Goal: Information Seeking & Learning: Learn about a topic

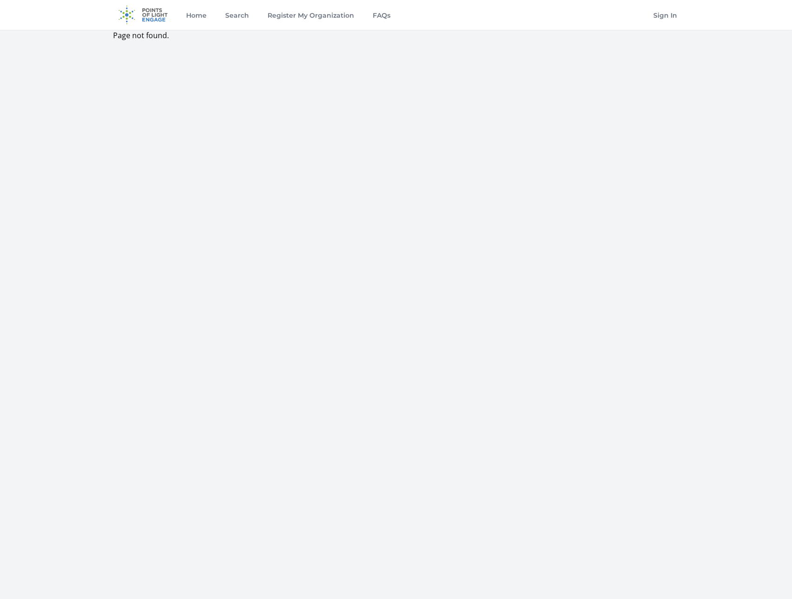
click at [558, 56] on div "Page not found." at bounding box center [395, 61] width 595 height 63
click at [204, 14] on link "Home" at bounding box center [196, 15] width 24 height 30
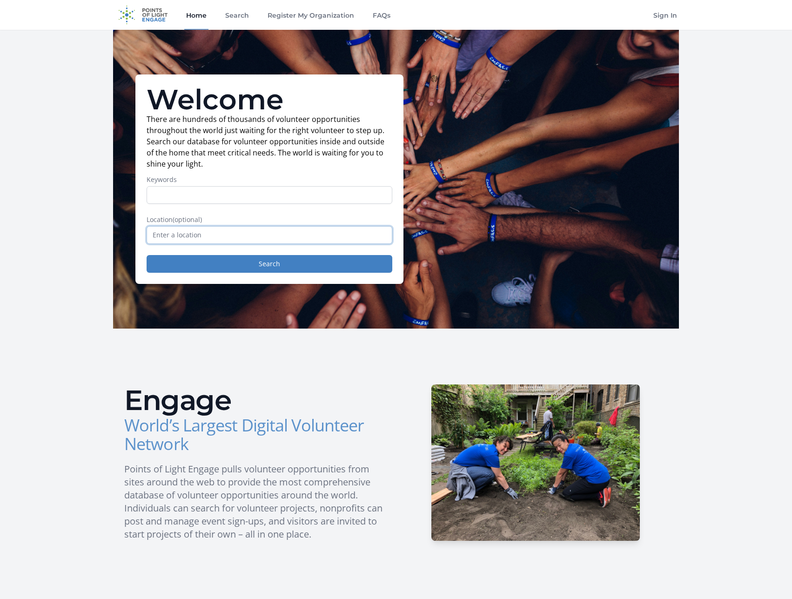
click at [175, 233] on input "text" at bounding box center [270, 235] width 246 height 18
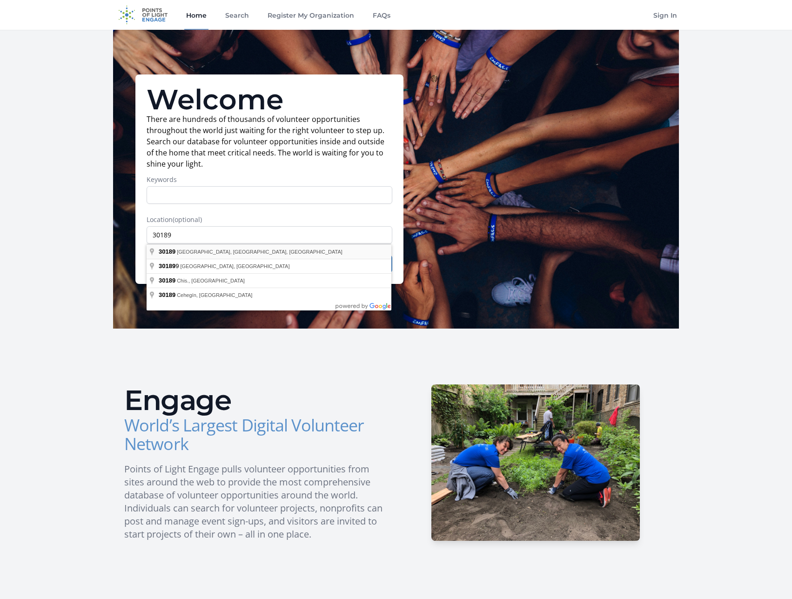
type input "[GEOGRAPHIC_DATA], [GEOGRAPHIC_DATA] 30189, [GEOGRAPHIC_DATA]"
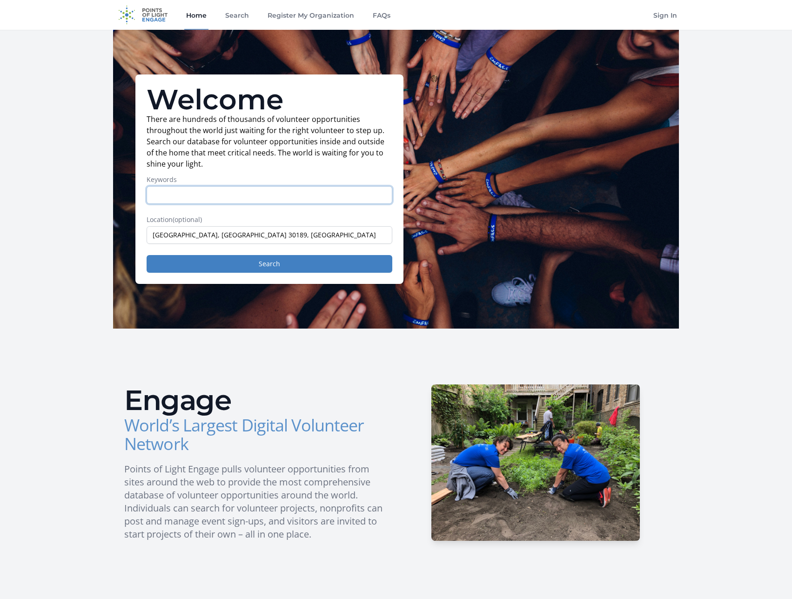
click at [202, 196] on input "Keywords" at bounding box center [270, 195] width 246 height 18
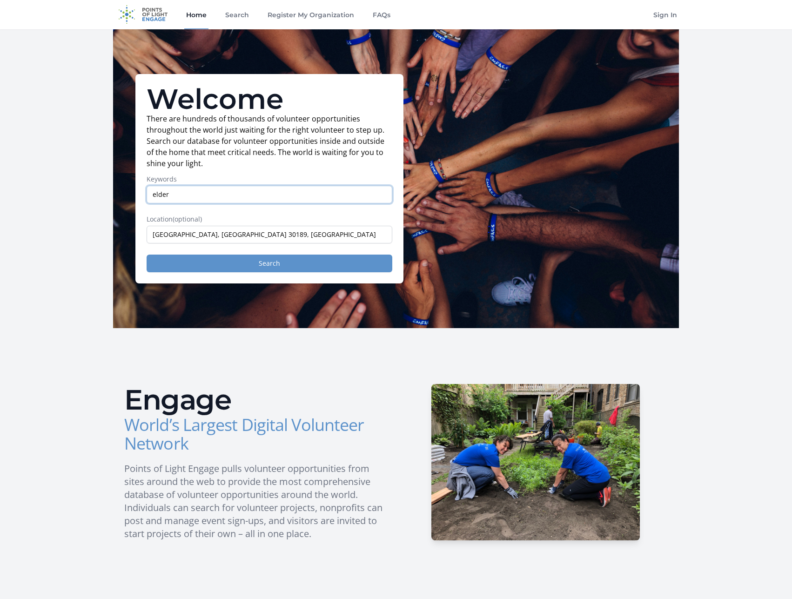
type input "elder"
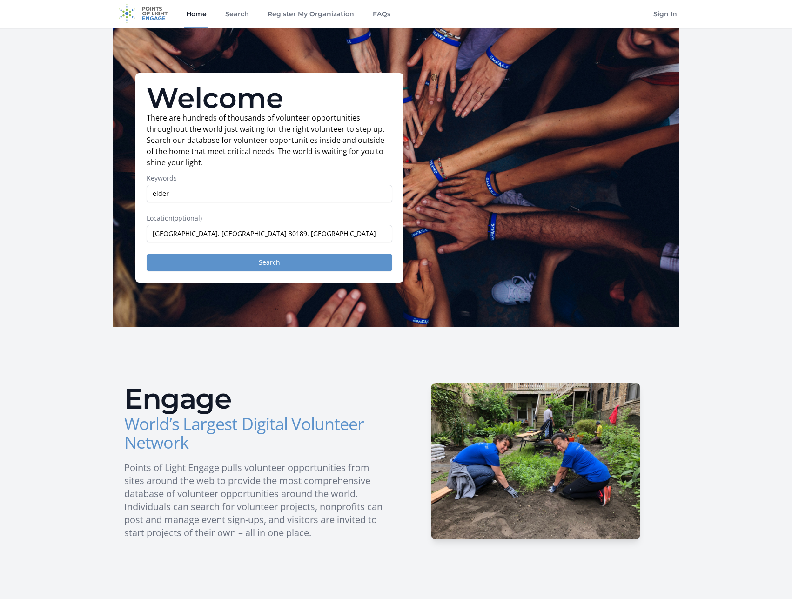
click at [217, 255] on button "Search" at bounding box center [270, 262] width 246 height 18
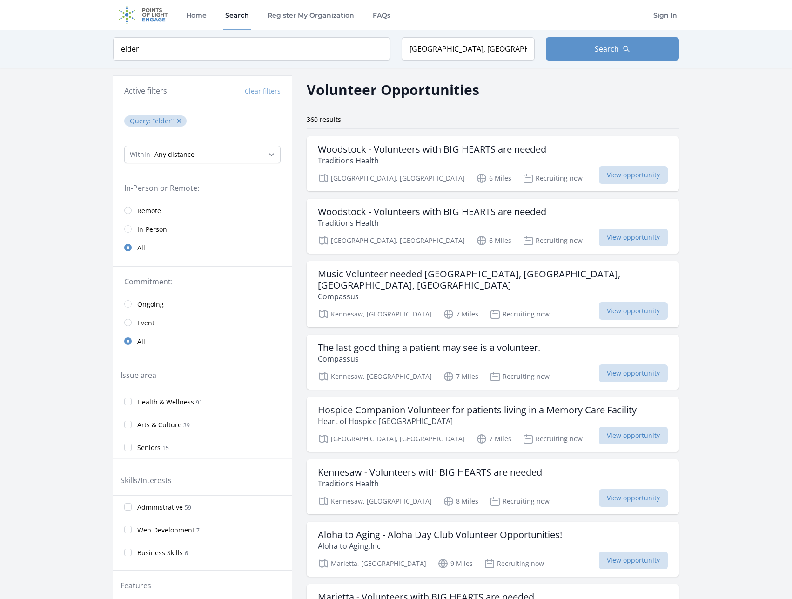
scroll to position [1, 0]
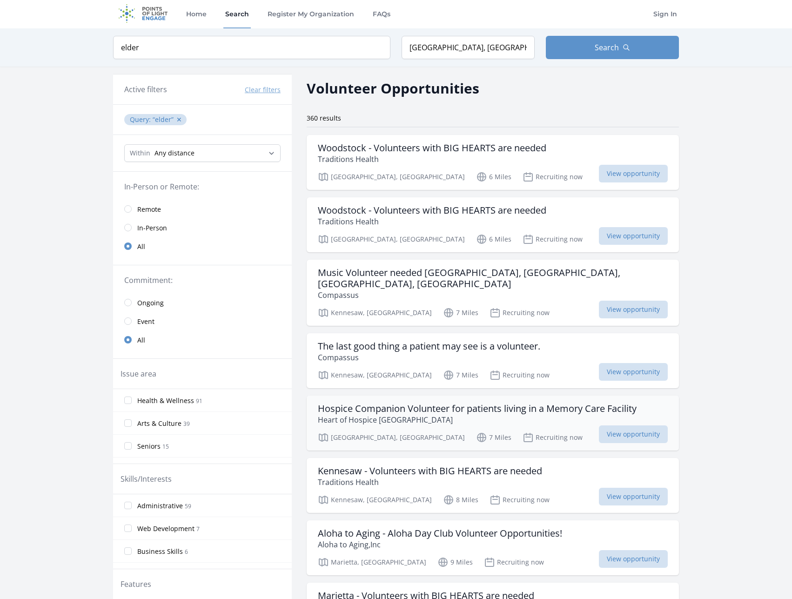
drag, startPoint x: 128, startPoint y: 321, endPoint x: 583, endPoint y: 400, distance: 462.0
click at [128, 321] on input "radio" at bounding box center [127, 320] width 7 height 7
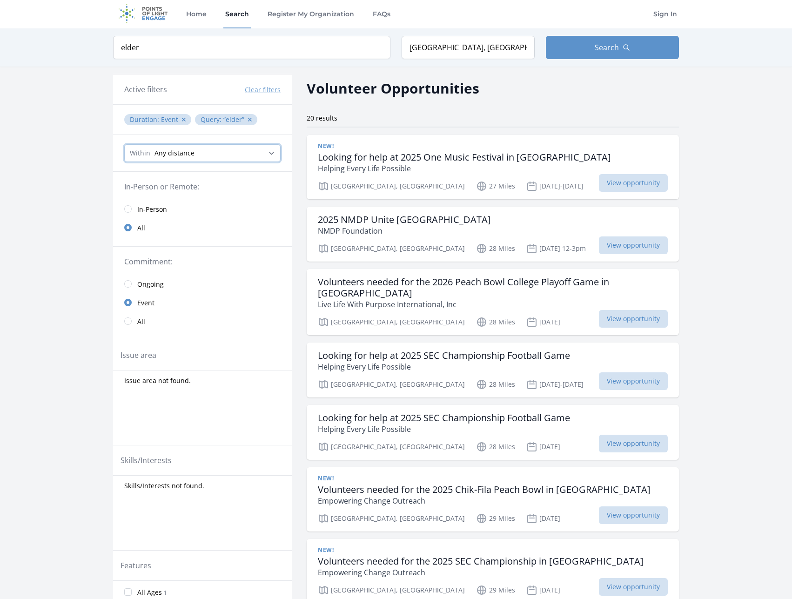
select select "8046"
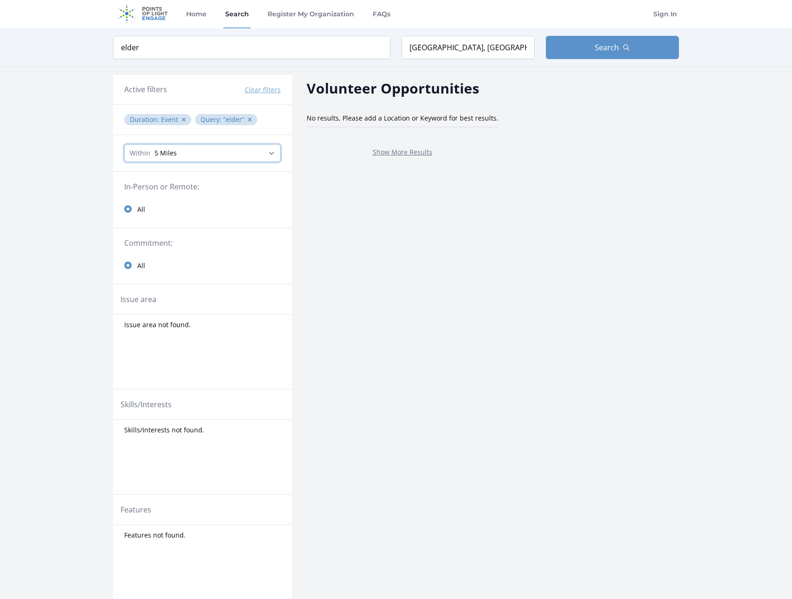
select select "32186"
click at [247, 120] on button "✕" at bounding box center [250, 119] width 6 height 9
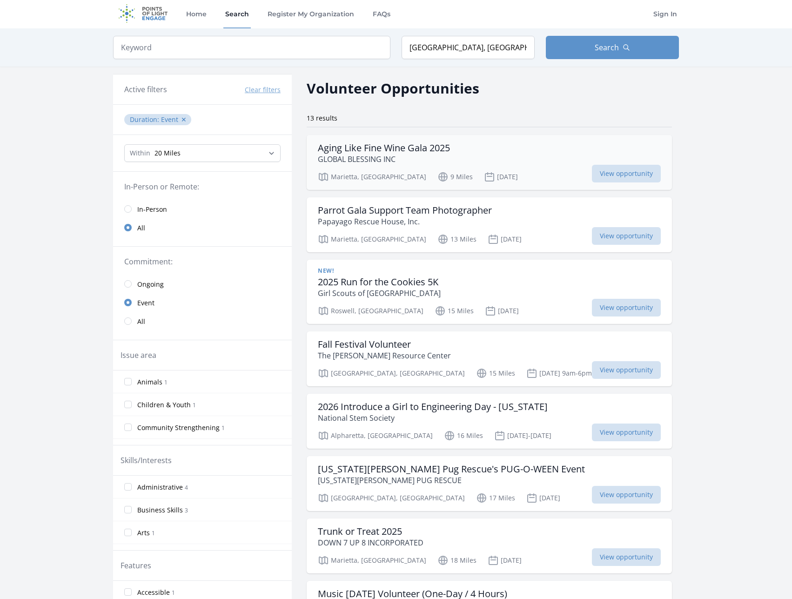
click at [469, 154] on div "Aging Like Fine Wine Gala 2025 GLOBAL BLESSING INC" at bounding box center [489, 153] width 343 height 22
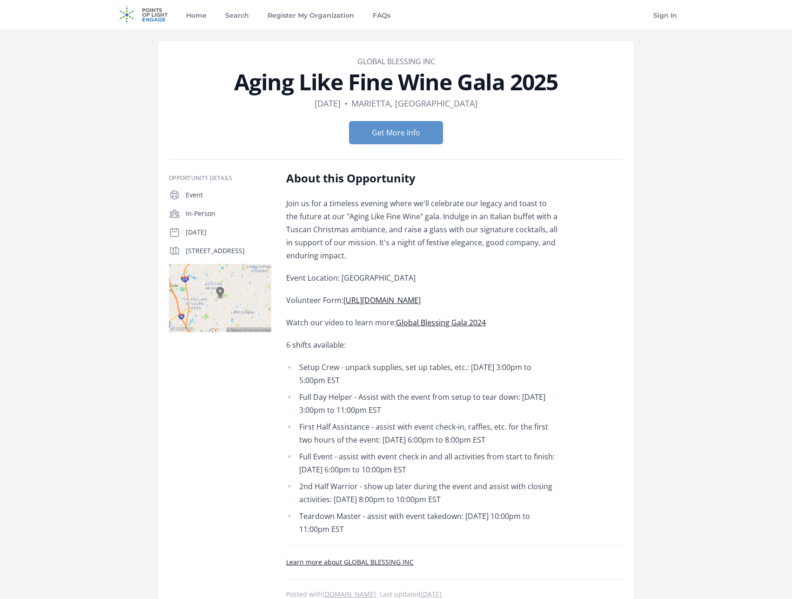
click at [458, 324] on link "Global Blessing Gala 2024" at bounding box center [441, 322] width 90 height 10
